Goal: Navigation & Orientation: Find specific page/section

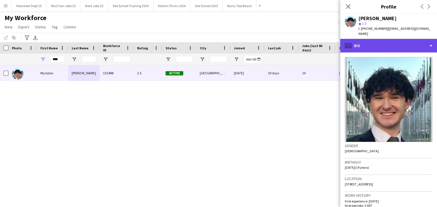
click at [375, 39] on div "profile Bio" at bounding box center [388, 46] width 97 height 14
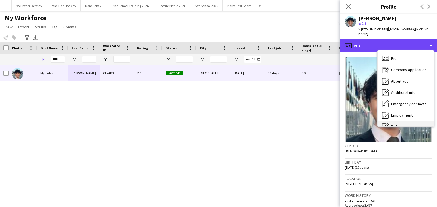
scroll to position [53, 0]
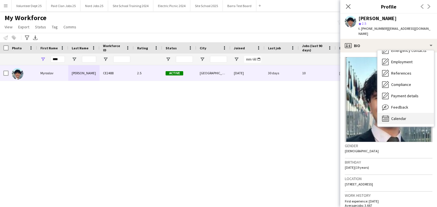
click at [401, 116] on span "Calendar" at bounding box center [398, 118] width 15 height 5
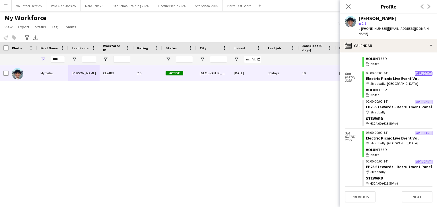
scroll to position [0, 0]
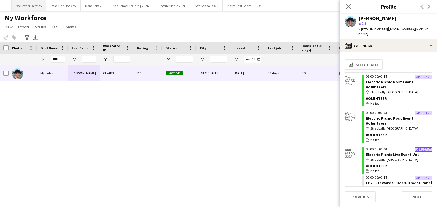
click at [38, 8] on button "Volunteer Dept 25 Close" at bounding box center [29, 5] width 35 height 11
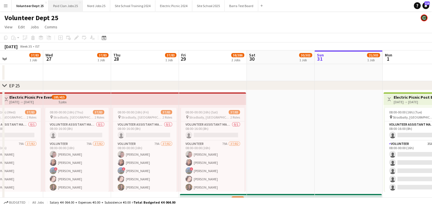
click at [58, 7] on button "Paid Clan Jobs 25 Close" at bounding box center [66, 5] width 34 height 11
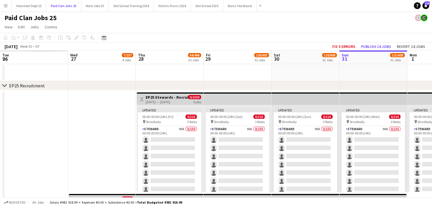
scroll to position [0, 198]
